Goal: Task Accomplishment & Management: Use online tool/utility

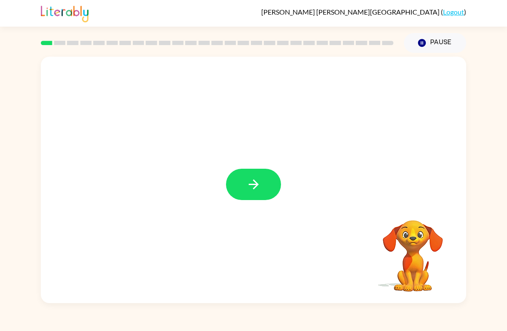
click at [245, 184] on button "button" at bounding box center [253, 184] width 55 height 31
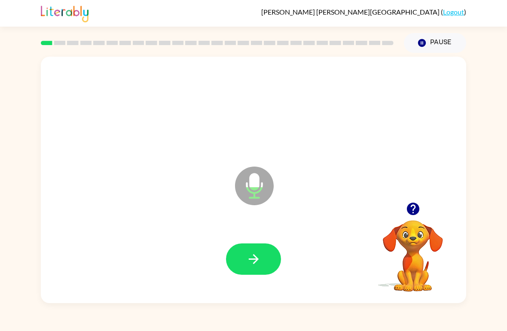
click at [256, 265] on icon "button" at bounding box center [253, 259] width 15 height 15
click at [258, 260] on icon "button" at bounding box center [253, 259] width 10 height 10
click at [257, 257] on icon "button" at bounding box center [253, 259] width 15 height 15
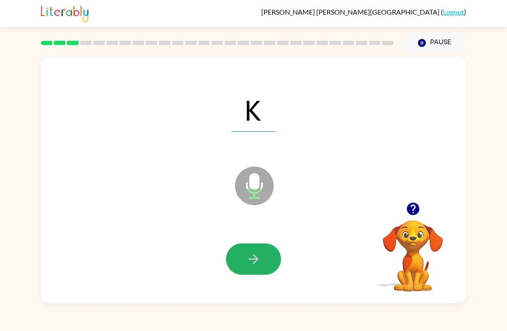
click at [250, 254] on icon "button" at bounding box center [253, 259] width 15 height 15
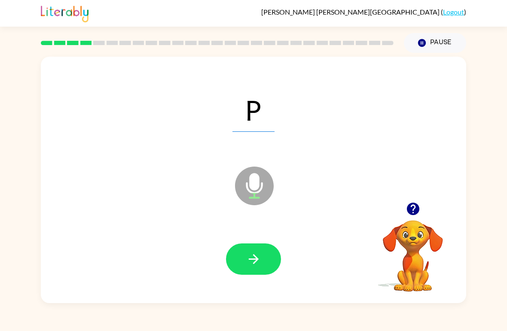
click at [253, 262] on icon "button" at bounding box center [253, 259] width 15 height 15
click at [254, 260] on icon "button" at bounding box center [253, 259] width 10 height 10
click at [245, 252] on button "button" at bounding box center [253, 258] width 55 height 31
click at [251, 265] on icon "button" at bounding box center [253, 259] width 15 height 15
click at [254, 262] on icon "button" at bounding box center [253, 259] width 10 height 10
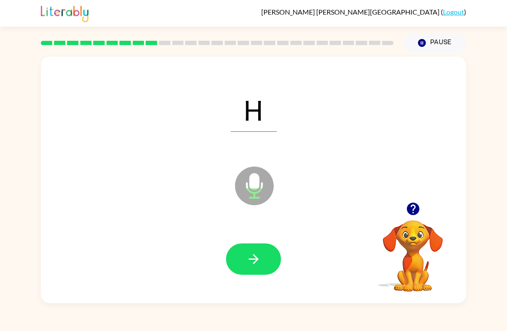
click at [263, 265] on button "button" at bounding box center [253, 258] width 55 height 31
click at [259, 264] on icon "button" at bounding box center [253, 259] width 15 height 15
click at [254, 263] on icon "button" at bounding box center [253, 259] width 10 height 10
click at [247, 262] on icon "button" at bounding box center [253, 259] width 15 height 15
click at [253, 265] on icon "button" at bounding box center [253, 259] width 15 height 15
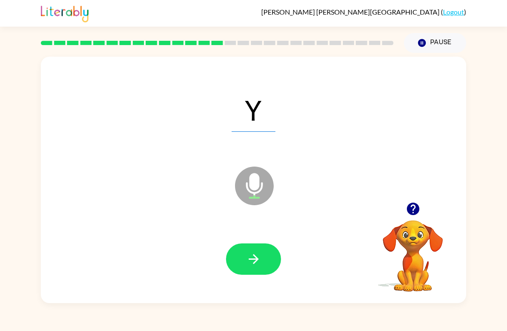
click at [251, 260] on icon "button" at bounding box center [253, 259] width 10 height 10
click at [252, 261] on icon "button" at bounding box center [253, 259] width 15 height 15
click at [251, 265] on icon "button" at bounding box center [253, 259] width 15 height 15
click at [250, 261] on icon "button" at bounding box center [253, 259] width 15 height 15
click at [247, 250] on button "button" at bounding box center [253, 258] width 55 height 31
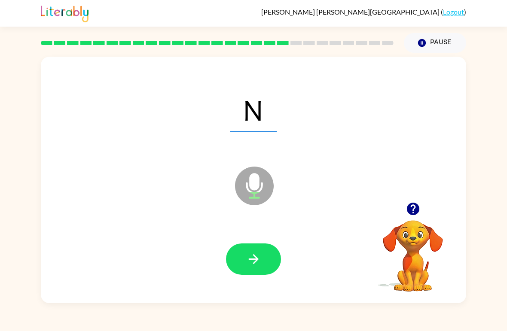
click at [261, 260] on icon "button" at bounding box center [253, 259] width 15 height 15
click at [245, 256] on button "button" at bounding box center [253, 258] width 55 height 31
click at [244, 256] on button "button" at bounding box center [253, 258] width 55 height 31
click at [253, 256] on icon "button" at bounding box center [253, 259] width 15 height 15
click at [250, 259] on icon "button" at bounding box center [253, 259] width 15 height 15
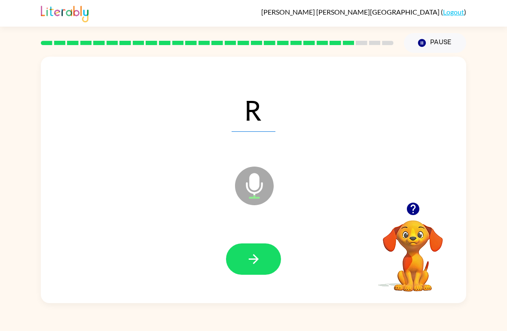
click at [253, 260] on icon "button" at bounding box center [253, 259] width 10 height 10
click at [256, 267] on icon "button" at bounding box center [253, 259] width 15 height 15
click at [246, 256] on icon "button" at bounding box center [253, 259] width 15 height 15
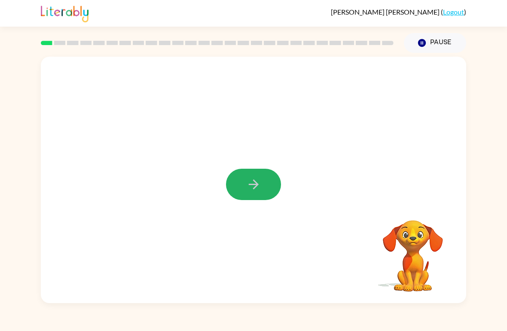
click at [262, 190] on button "button" at bounding box center [253, 184] width 55 height 31
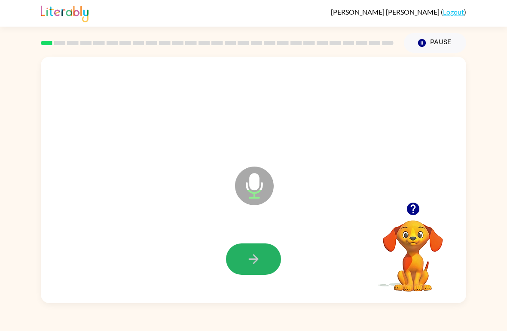
click at [252, 258] on icon "button" at bounding box center [253, 259] width 15 height 15
click at [267, 249] on button "button" at bounding box center [253, 258] width 55 height 31
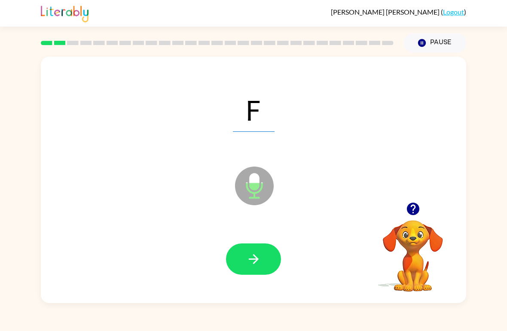
click at [261, 258] on button "button" at bounding box center [253, 258] width 55 height 31
click at [263, 259] on button "button" at bounding box center [253, 258] width 55 height 31
click at [256, 262] on icon "button" at bounding box center [253, 259] width 15 height 15
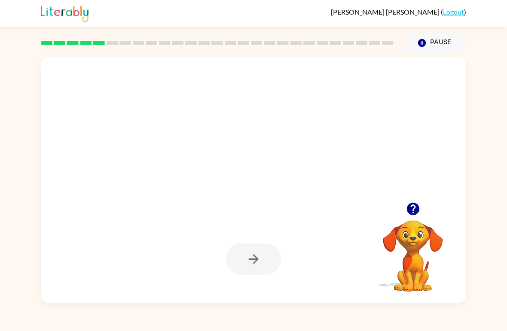
click at [429, 39] on button "Pause Pause" at bounding box center [435, 43] width 62 height 20
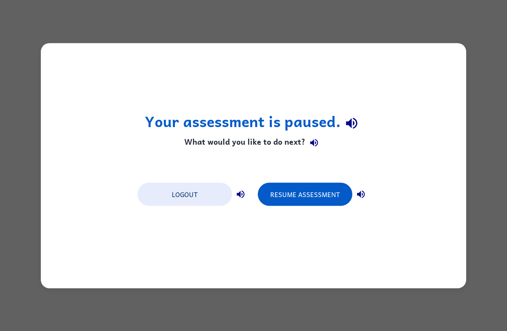
click at [323, 194] on button "Resume Assessment" at bounding box center [305, 194] width 94 height 23
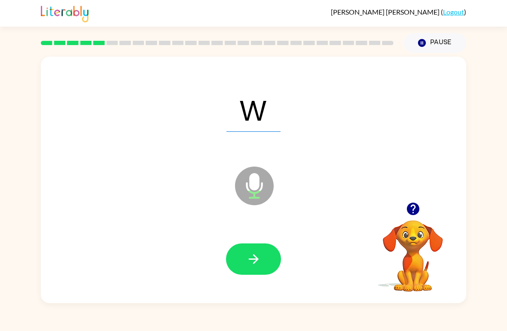
click at [256, 258] on icon "button" at bounding box center [253, 259] width 10 height 10
click at [244, 259] on button "button" at bounding box center [253, 258] width 55 height 31
click at [260, 263] on icon "button" at bounding box center [253, 259] width 15 height 15
click at [263, 250] on button "button" at bounding box center [253, 258] width 55 height 31
click at [264, 255] on button "button" at bounding box center [253, 258] width 55 height 31
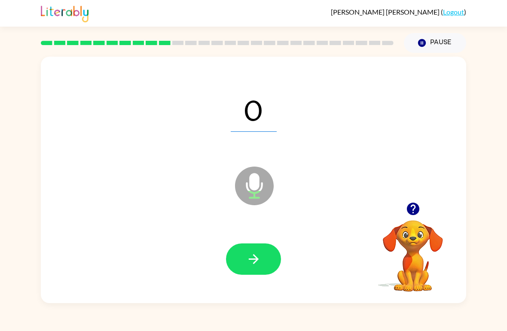
click at [256, 256] on icon "button" at bounding box center [253, 259] width 15 height 15
click at [256, 253] on icon "button" at bounding box center [253, 259] width 15 height 15
click at [258, 253] on icon "button" at bounding box center [253, 259] width 15 height 15
click at [246, 265] on icon "button" at bounding box center [253, 259] width 15 height 15
click at [261, 255] on button "button" at bounding box center [253, 258] width 55 height 31
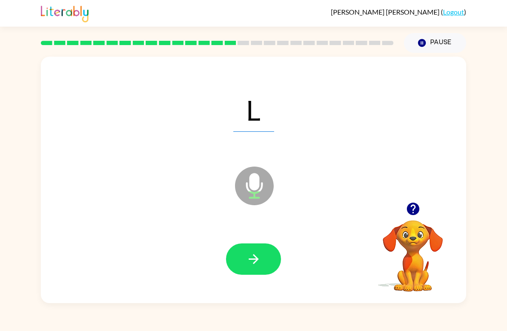
click at [254, 262] on icon "button" at bounding box center [253, 259] width 15 height 15
click at [254, 258] on icon "button" at bounding box center [253, 259] width 15 height 15
click at [251, 256] on icon "button" at bounding box center [253, 259] width 15 height 15
click at [263, 256] on button "button" at bounding box center [253, 258] width 55 height 31
click at [258, 256] on icon "button" at bounding box center [253, 259] width 15 height 15
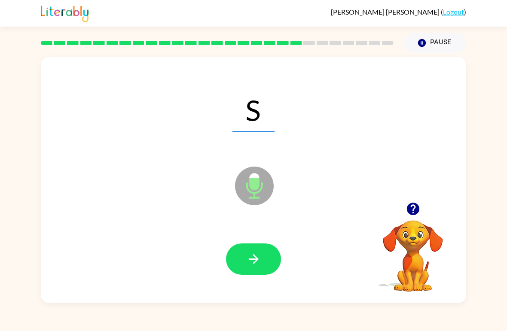
click at [257, 259] on icon "button" at bounding box center [253, 259] width 10 height 10
click at [258, 255] on icon "button" at bounding box center [253, 259] width 15 height 15
click at [259, 253] on icon "button" at bounding box center [253, 259] width 15 height 15
click at [256, 255] on icon "button" at bounding box center [253, 259] width 15 height 15
click at [256, 260] on icon "button" at bounding box center [253, 259] width 10 height 10
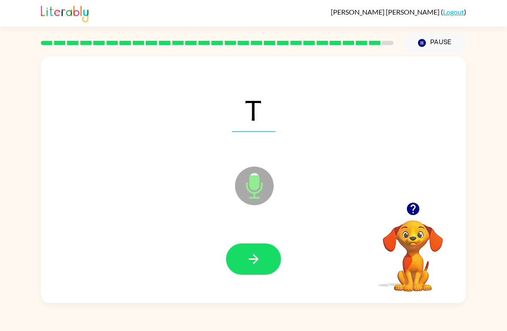
click at [257, 254] on icon "button" at bounding box center [253, 259] width 15 height 15
